Goal: Information Seeking & Learning: Learn about a topic

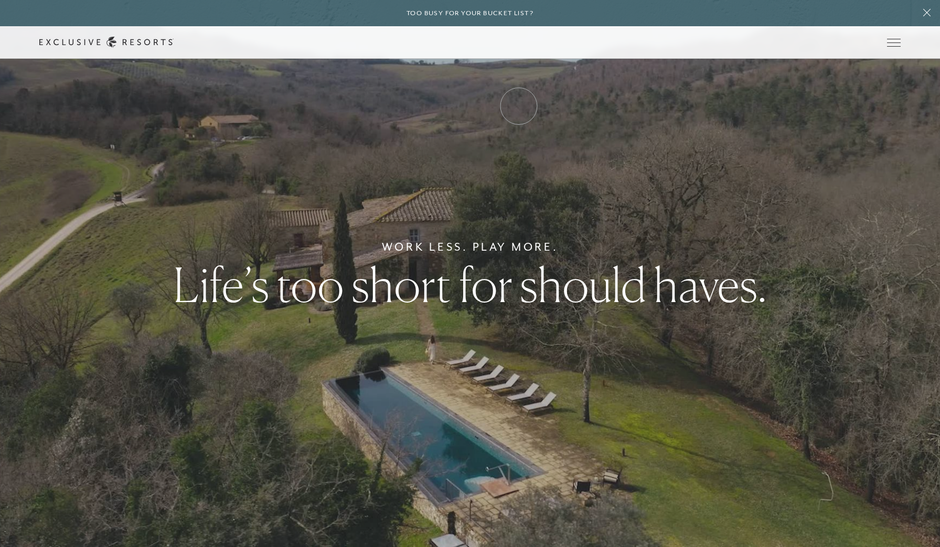
click at [0, 0] on link "Experience Collection" at bounding box center [0, 0] width 0 height 0
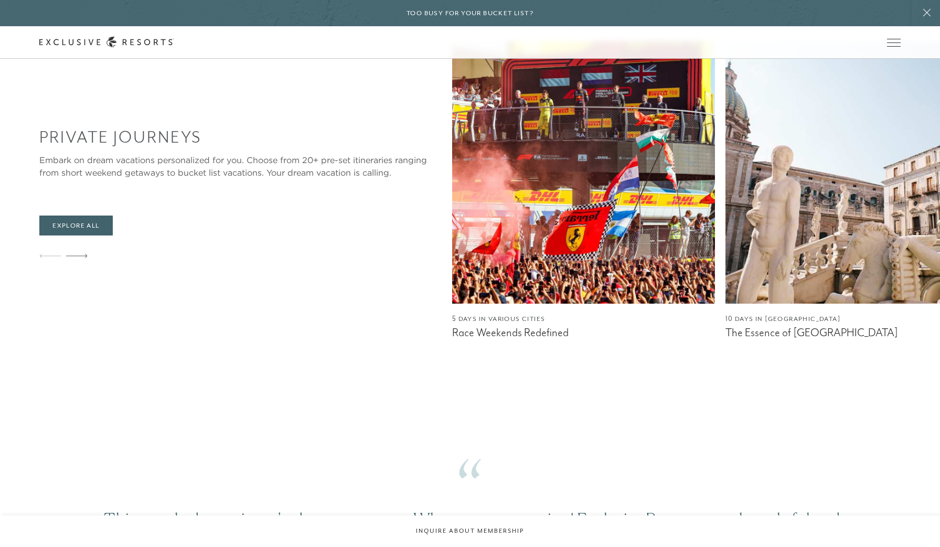
scroll to position [1106, 0]
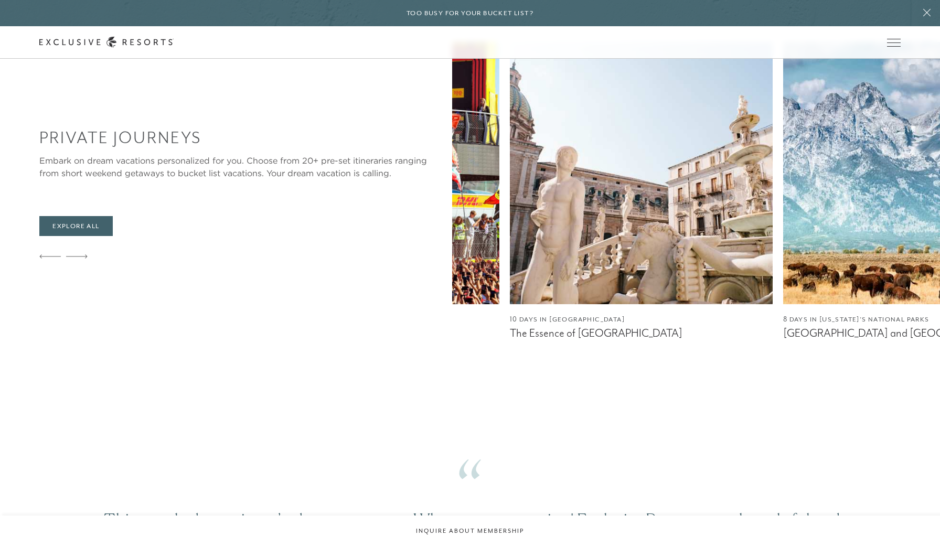
click at [783, 186] on img at bounding box center [914, 173] width 263 height 262
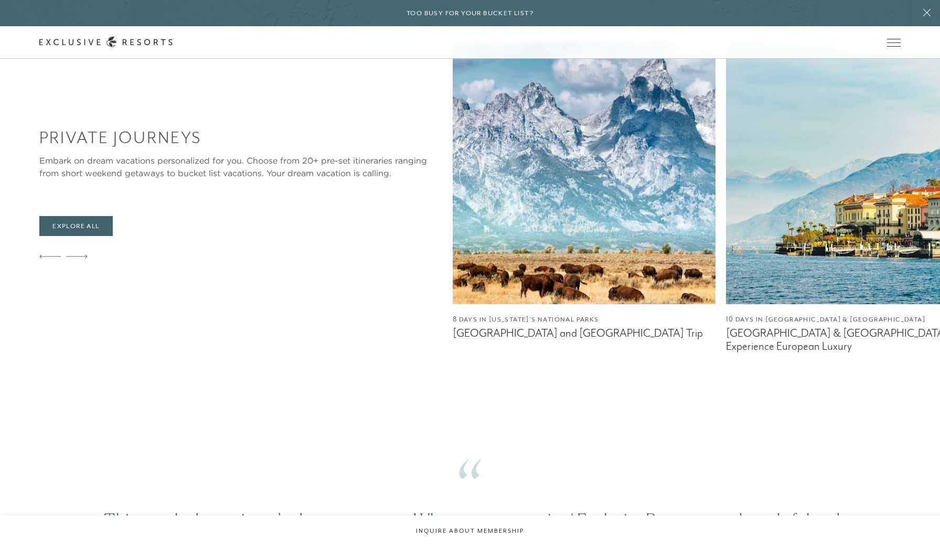
click at [726, 241] on img at bounding box center [857, 173] width 263 height 262
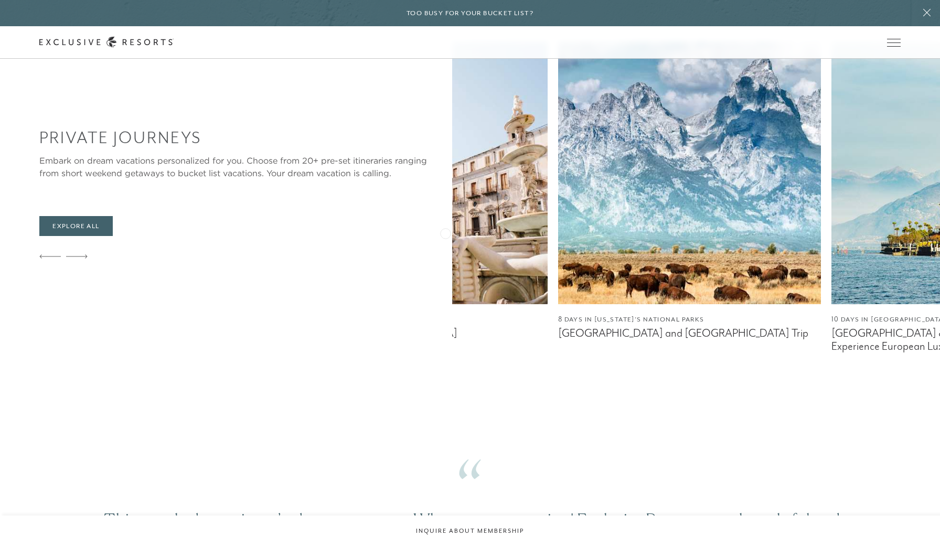
drag, startPoint x: 691, startPoint y: 225, endPoint x: 443, endPoint y: 233, distance: 247.7
click at [452, 233] on div "5 Days in Various Cities Race Weekends Redefined 10 Days in [GEOGRAPHIC_DATA] T…" at bounding box center [696, 197] width 488 height 311
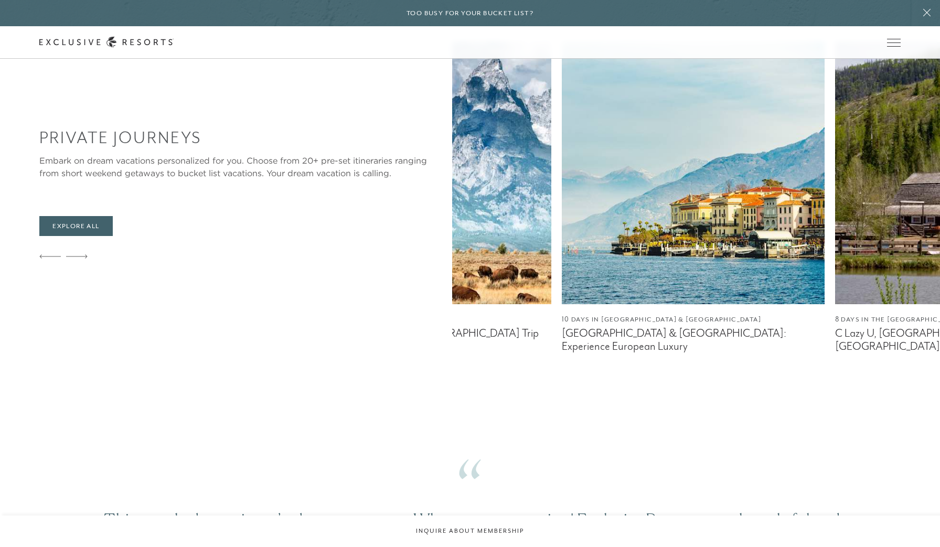
click at [587, 200] on div "5 Days in Various Cities Race Weekends Redefined 10 Days in [GEOGRAPHIC_DATA] T…" at bounding box center [696, 197] width 488 height 311
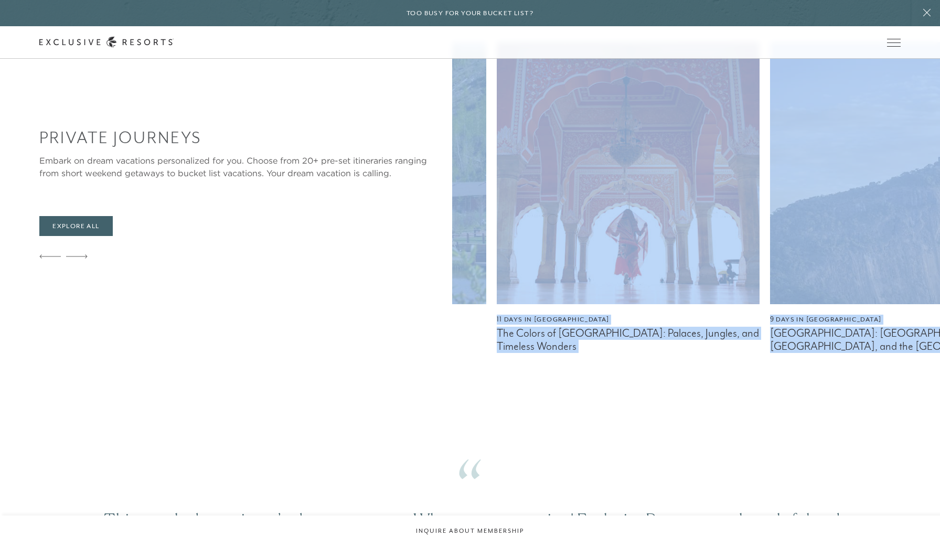
drag, startPoint x: 686, startPoint y: 216, endPoint x: 469, endPoint y: 228, distance: 217.0
click at [469, 228] on div "5 Days in Various Cities Race Weekends Redefined 10 Days in [GEOGRAPHIC_DATA] T…" at bounding box center [696, 197] width 488 height 311
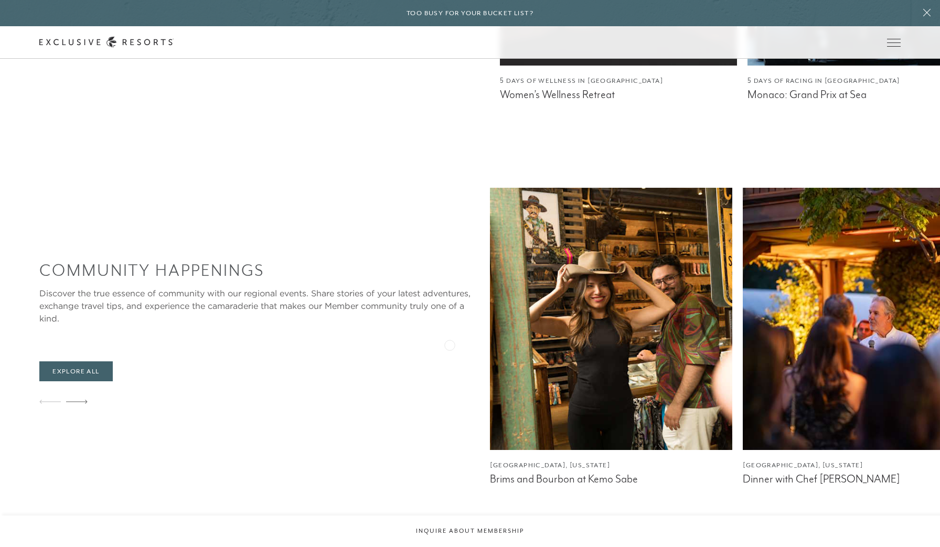
scroll to position [2092, 0]
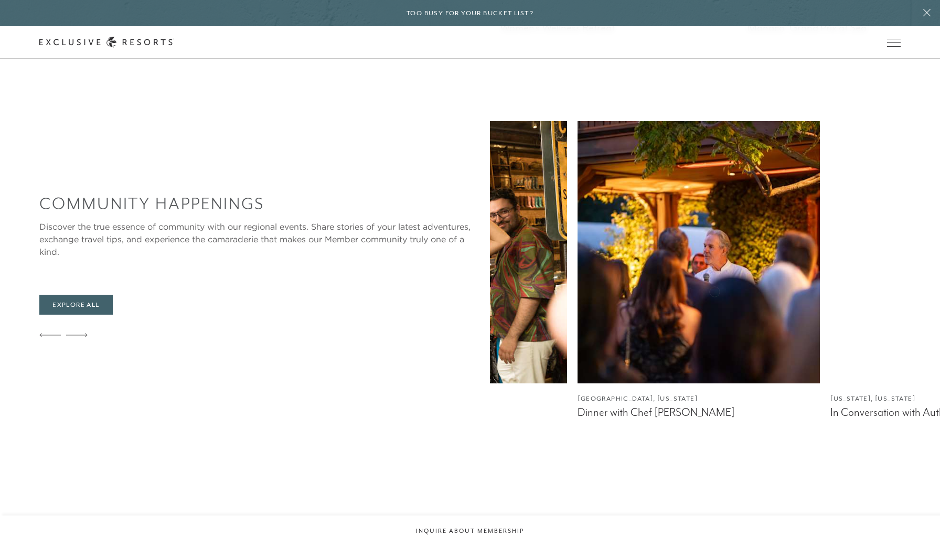
click at [830, 333] on img at bounding box center [951, 252] width 242 height 262
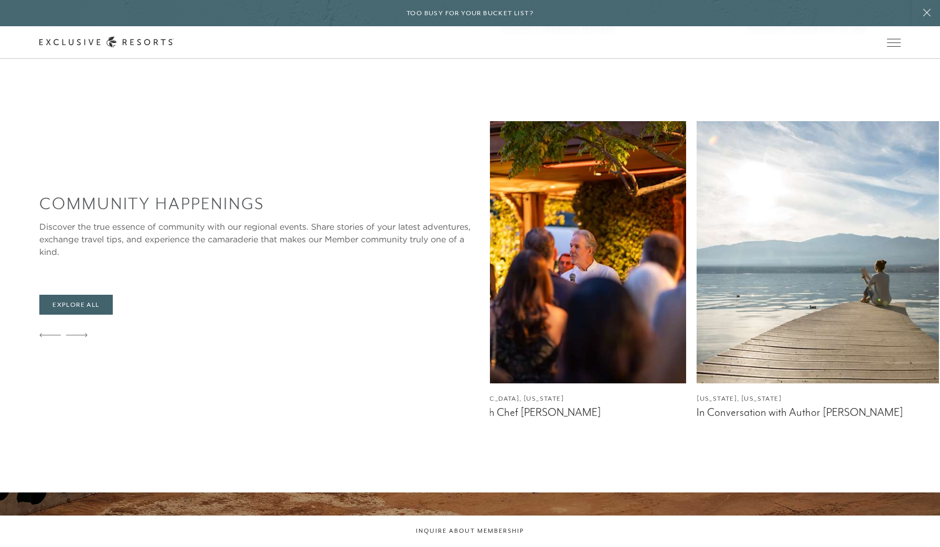
click at [697, 303] on img at bounding box center [818, 252] width 242 height 262
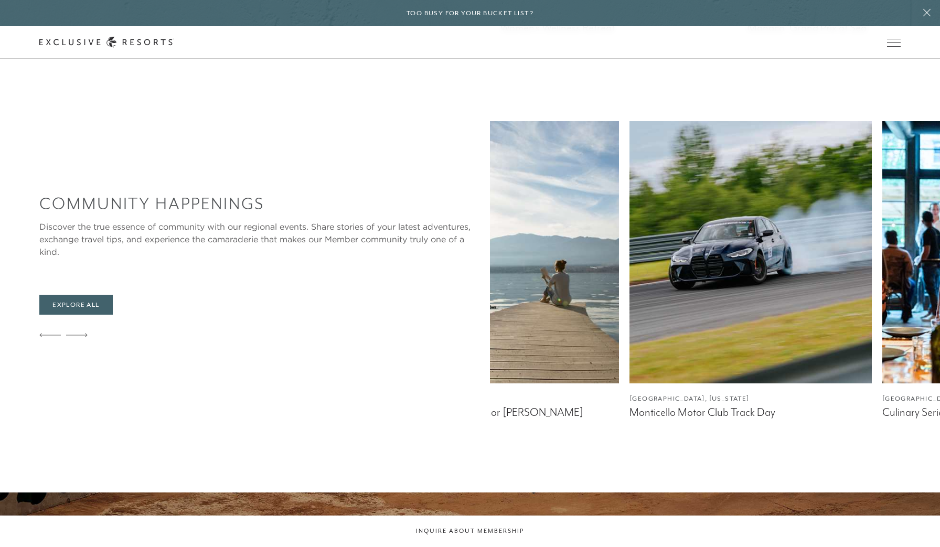
click at [629, 291] on img at bounding box center [750, 252] width 242 height 262
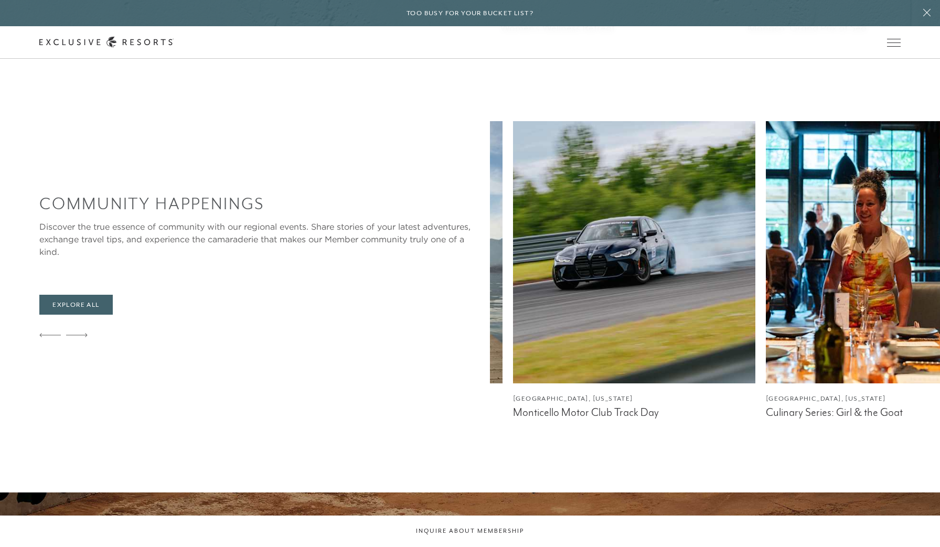
click at [766, 292] on img at bounding box center [887, 252] width 242 height 262
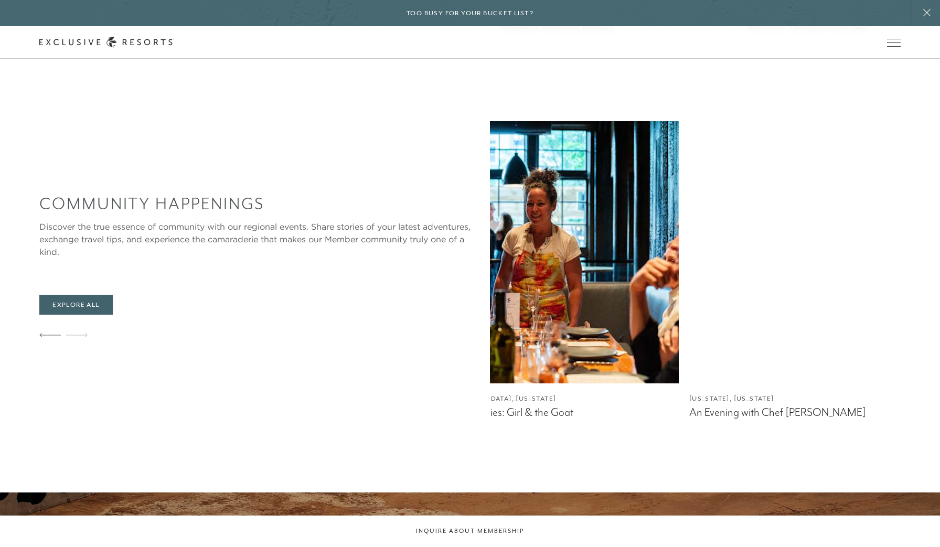
click at [689, 316] on img at bounding box center [810, 252] width 242 height 262
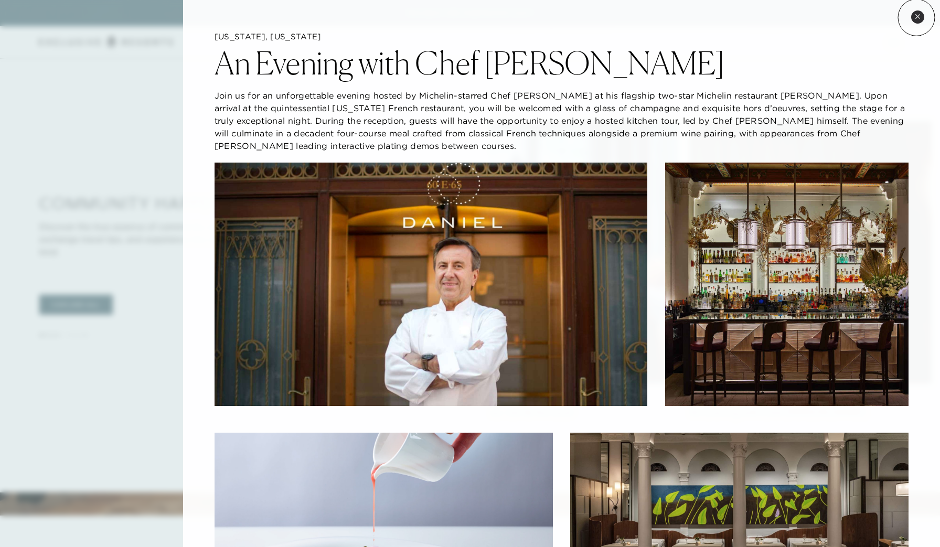
click at [916, 17] on icon at bounding box center [918, 17] width 6 height 6
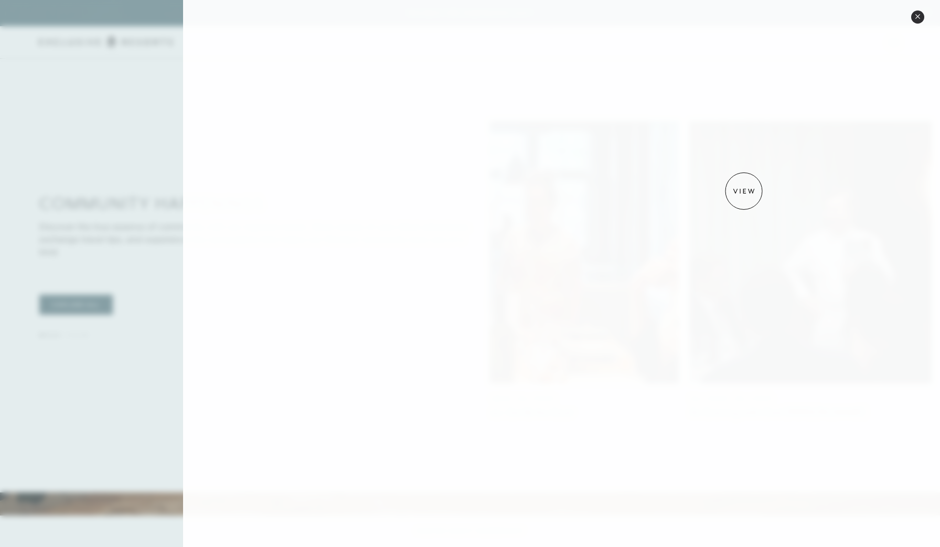
scroll to position [729, 0]
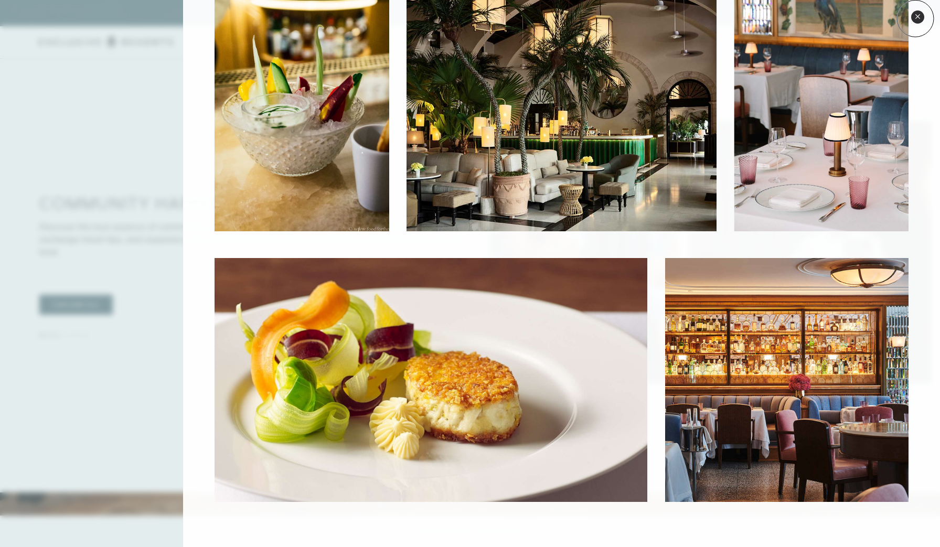
click at [915, 17] on icon at bounding box center [918, 17] width 6 height 6
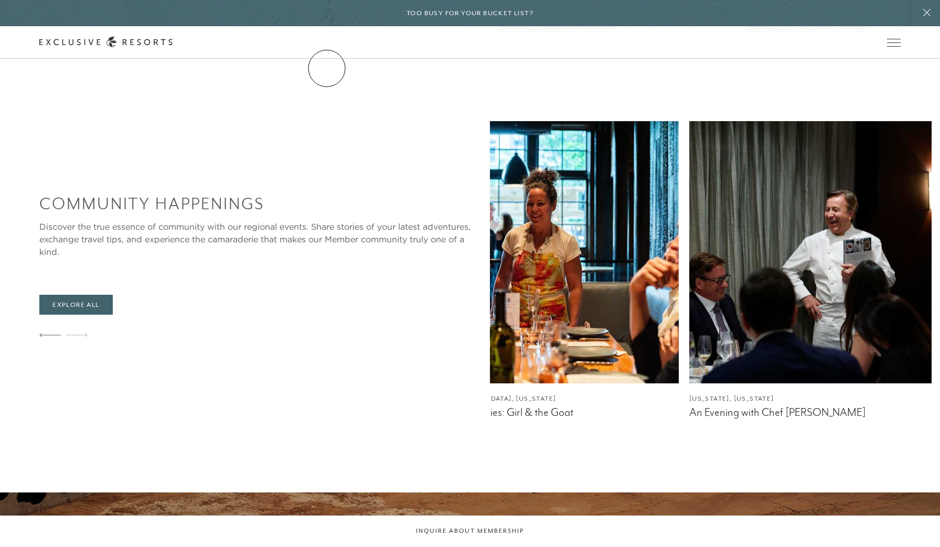
click at [0, 0] on link "Services & Standards" at bounding box center [0, 0] width 0 height 0
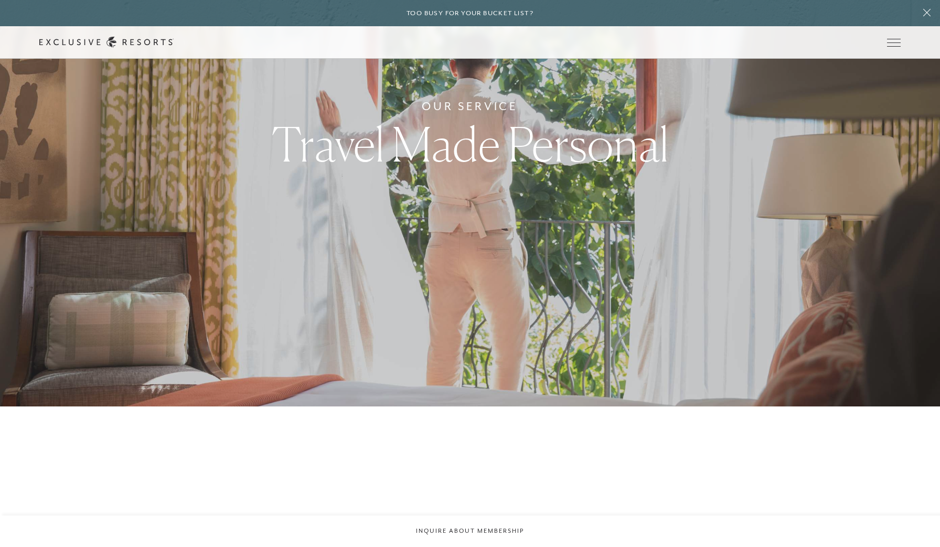
scroll to position [134, 0]
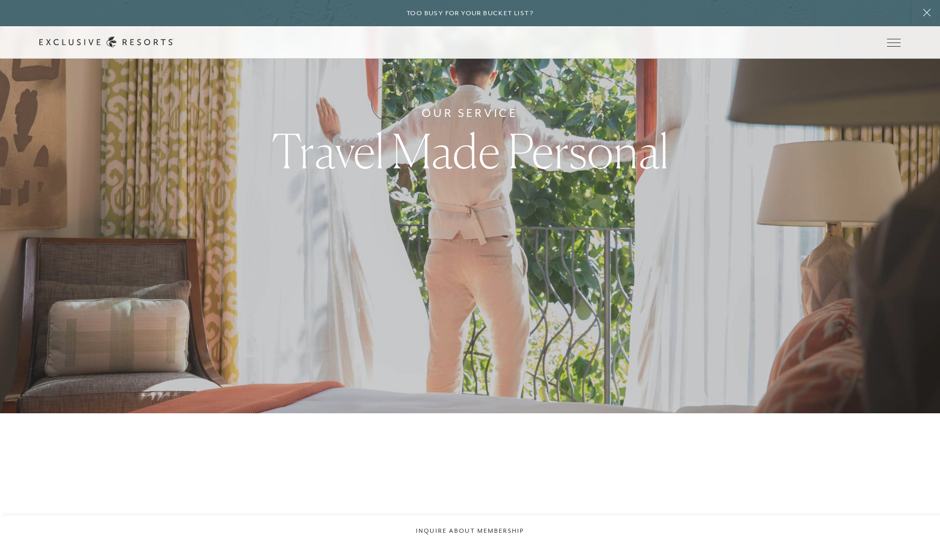
click at [0, 0] on link "Residence Collection" at bounding box center [0, 0] width 0 height 0
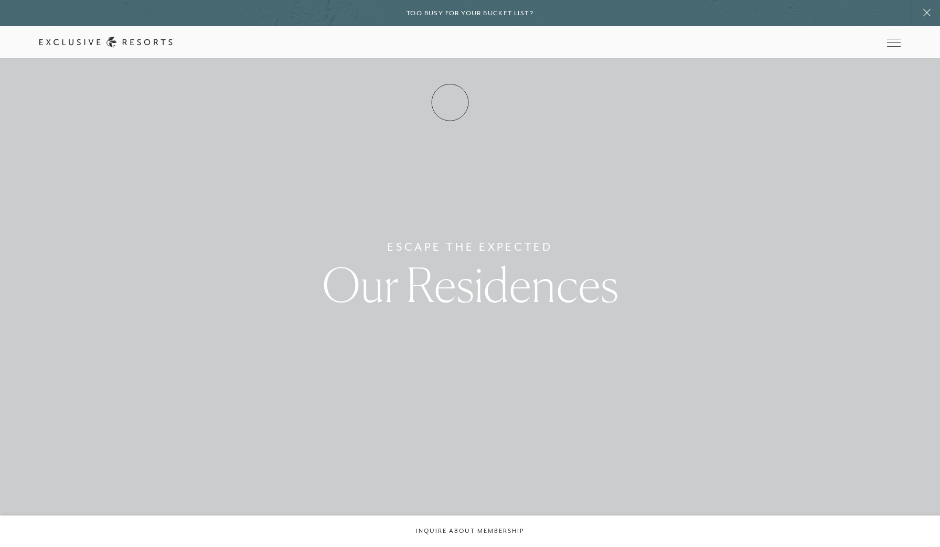
click at [0, 0] on link "How it works" at bounding box center [0, 0] width 0 height 0
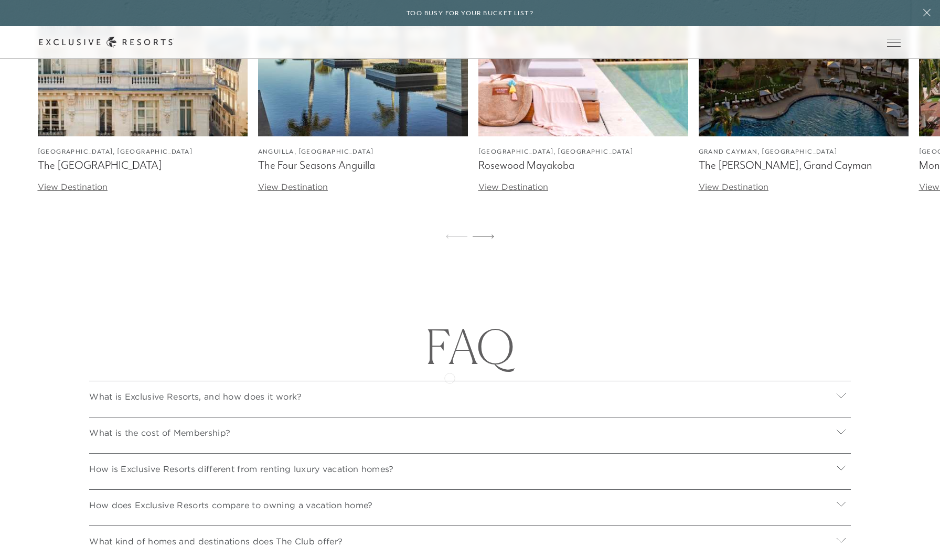
scroll to position [4015, 0]
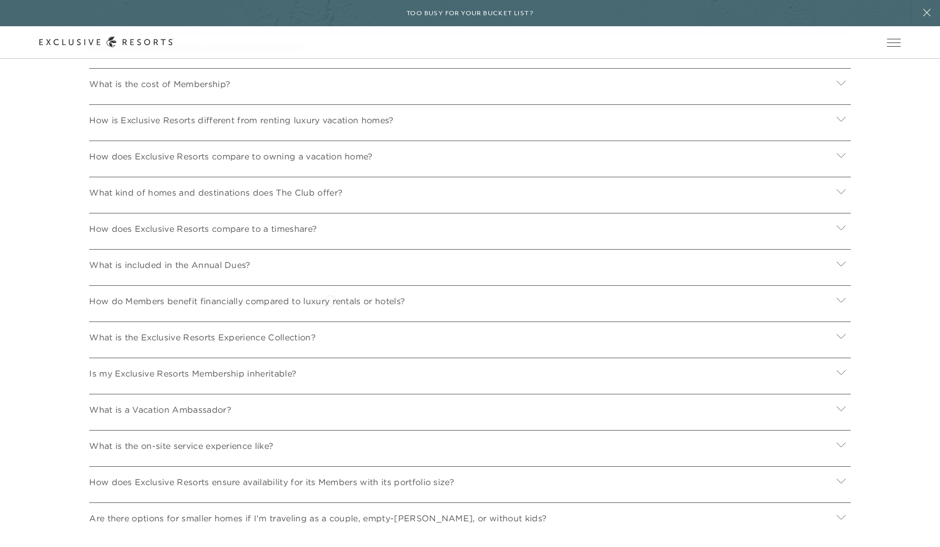
click at [332, 300] on p "How do Members benefit financially compared to luxury rentals or hotels?" at bounding box center [247, 301] width 316 height 13
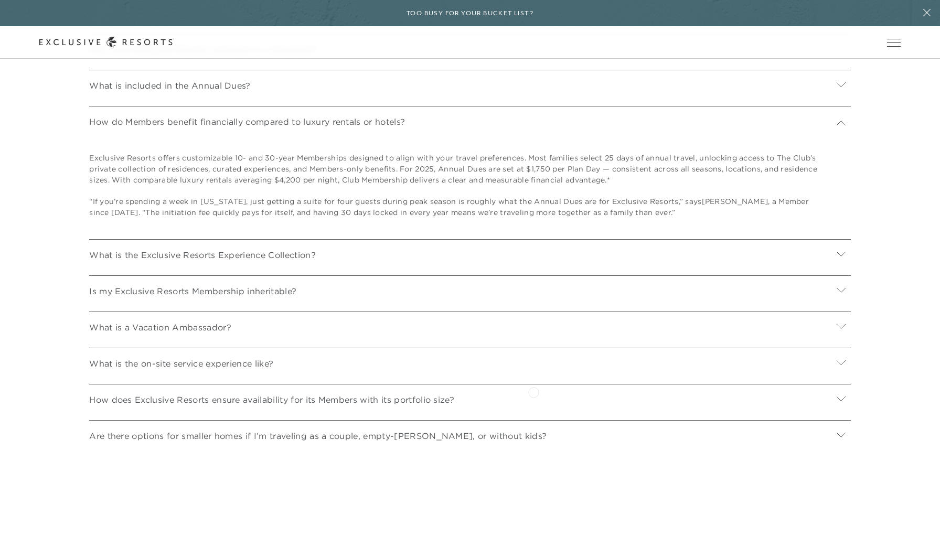
scroll to position [4195, 0]
click at [333, 392] on p "How does Exclusive Resorts ensure availability for its Members with its portfol…" at bounding box center [271, 398] width 365 height 13
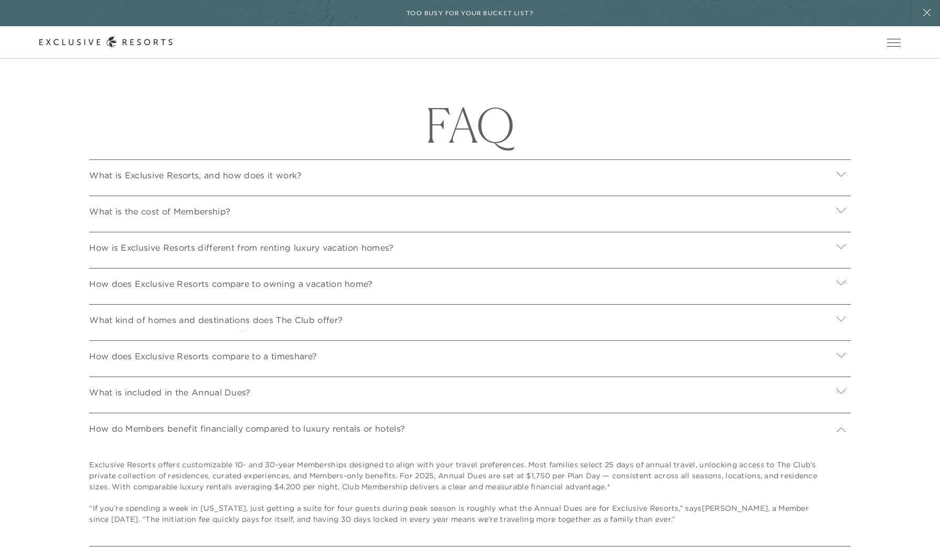
scroll to position [3885, 0]
click at [244, 352] on p "How does Exclusive Resorts compare to a timeshare?" at bounding box center [203, 358] width 228 height 13
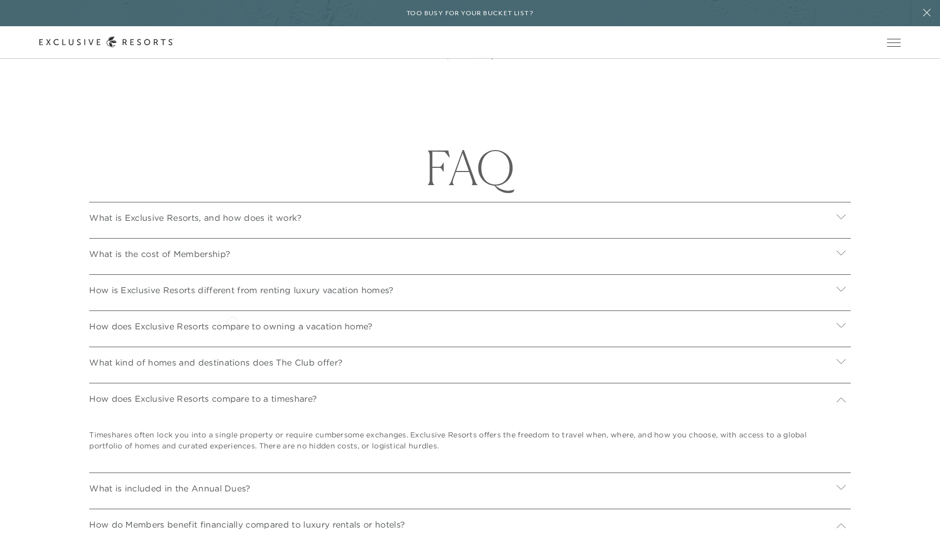
scroll to position [3844, 0]
click at [205, 287] on p "How is Exclusive Resorts different from renting luxury vacation homes?" at bounding box center [241, 291] width 304 height 13
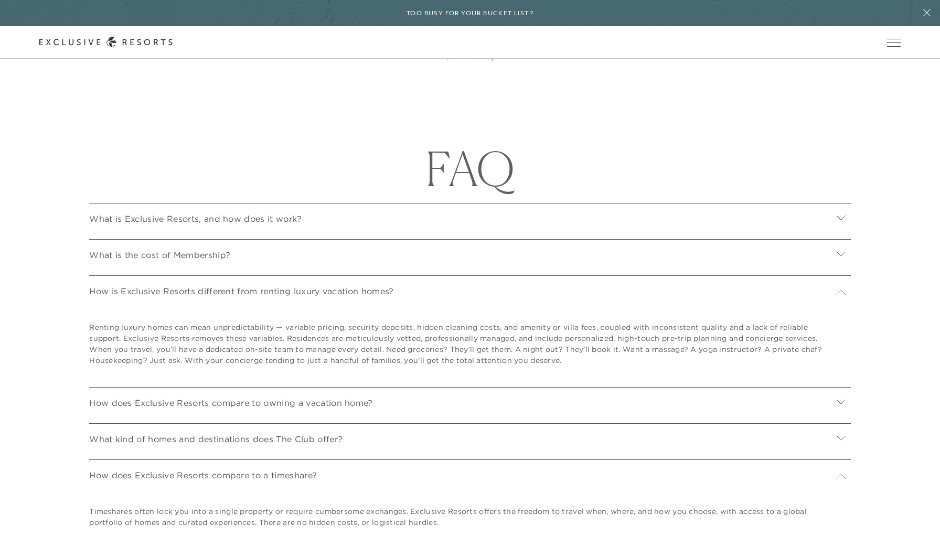
click at [176, 255] on p "What is the cost of Membership?" at bounding box center [159, 255] width 141 height 13
